Goal: Check status: Check status

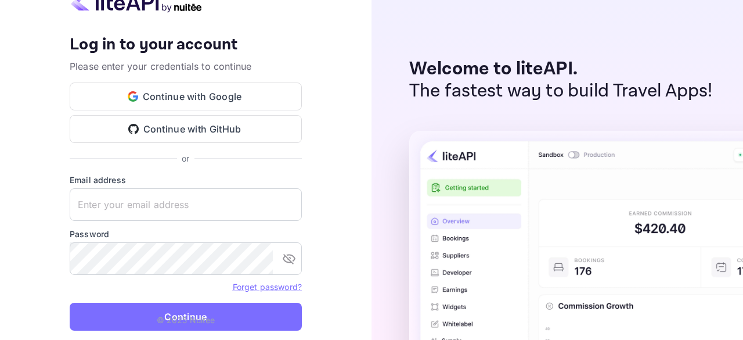
type input "[EMAIL_ADDRESS][DOMAIN_NAME]"
click at [197, 316] on p "© 2025 Nuitee" at bounding box center [186, 319] width 59 height 12
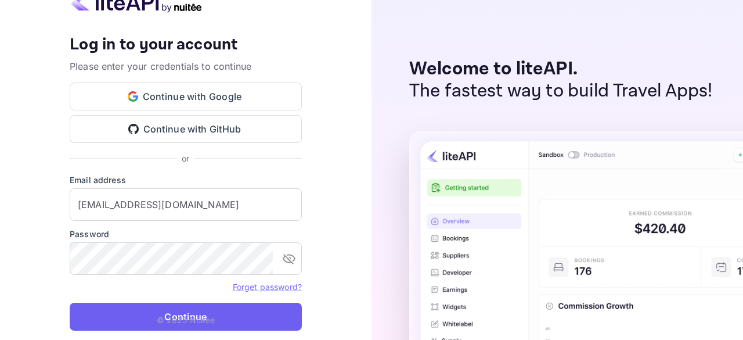
click at [223, 312] on button "Continue" at bounding box center [186, 316] width 232 height 28
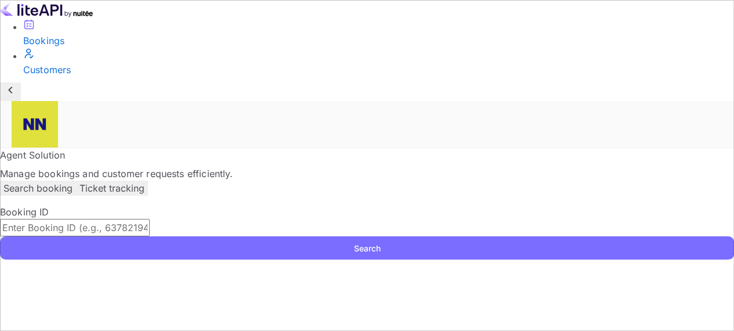
click at [150, 219] on input "text" at bounding box center [75, 227] width 150 height 17
paste input "8839705"
type input "8839705"
click at [0, 236] on button "Search" at bounding box center [367, 247] width 734 height 23
